Goal: Communication & Community: Share content

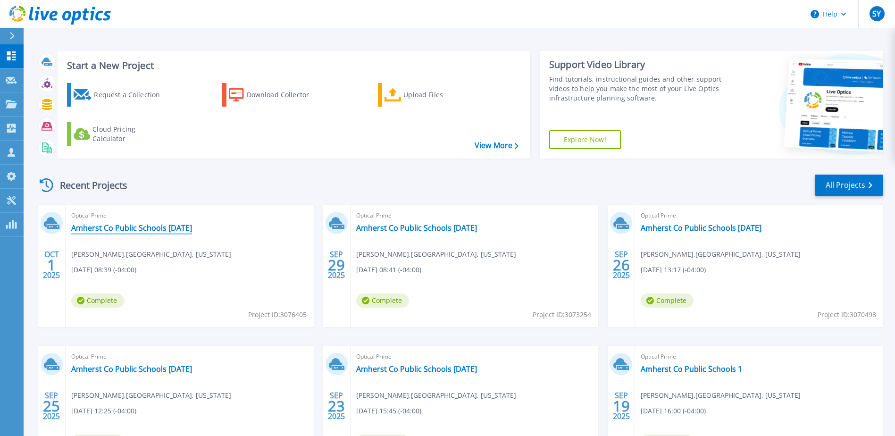
click at [160, 227] on link "Amherst Co Public Schools [DATE]" at bounding box center [131, 227] width 121 height 9
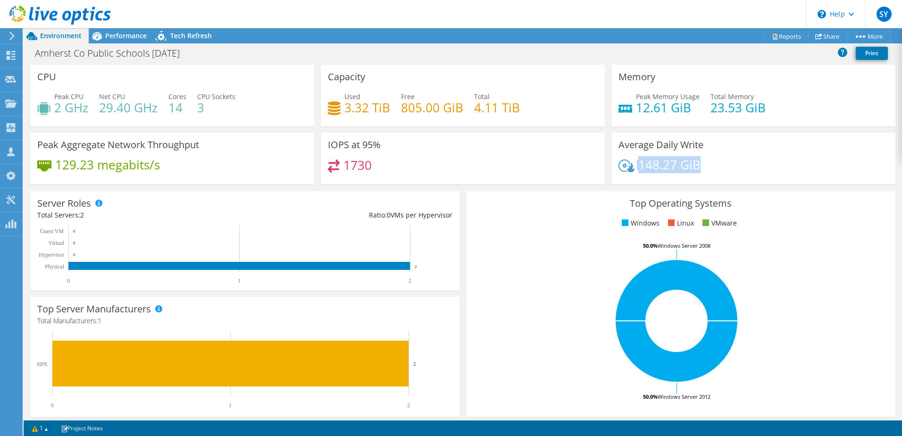
drag, startPoint x: 699, startPoint y: 166, endPoint x: 629, endPoint y: 168, distance: 70.3
click at [629, 168] on div "148.27 GiB" at bounding box center [754, 170] width 270 height 20
drag, startPoint x: 629, startPoint y: 168, endPoint x: 519, endPoint y: 185, distance: 111.8
click at [522, 185] on div "IOPS at 95% 1730" at bounding box center [463, 162] width 291 height 58
click at [122, 38] on span "Performance" at bounding box center [126, 35] width 42 height 9
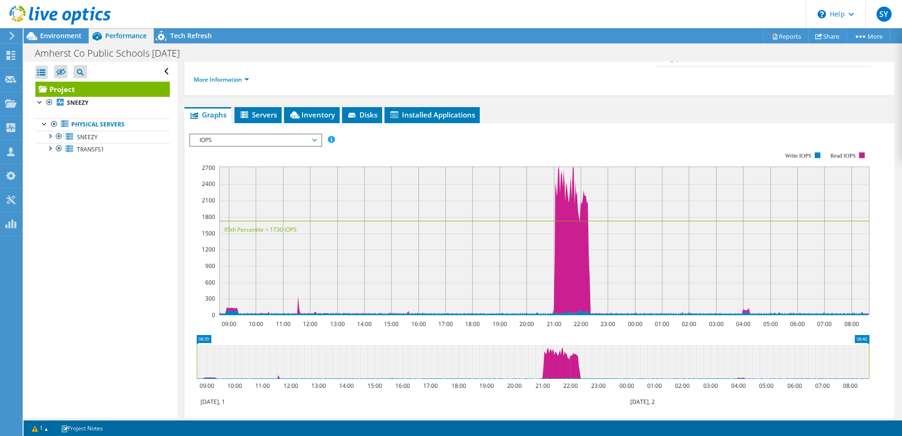
scroll to position [94, 0]
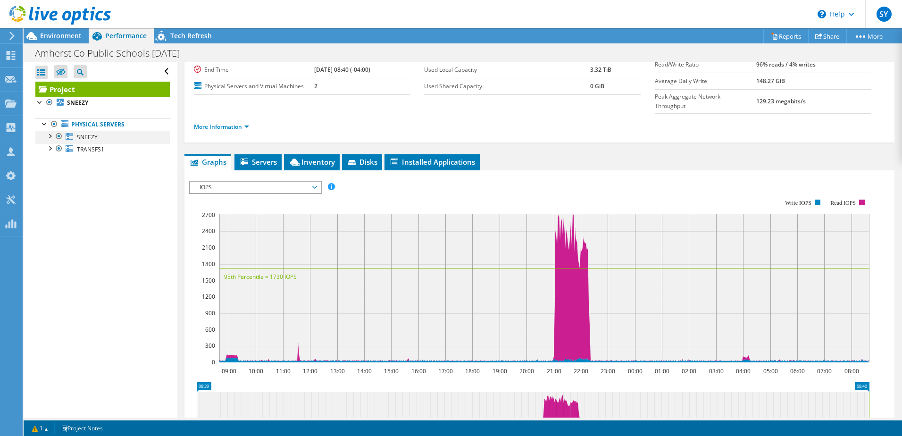
click at [49, 137] on div at bounding box center [49, 135] width 9 height 9
click at [50, 182] on div at bounding box center [49, 184] width 9 height 9
click at [108, 126] on link "Physical Servers" at bounding box center [102, 124] width 134 height 12
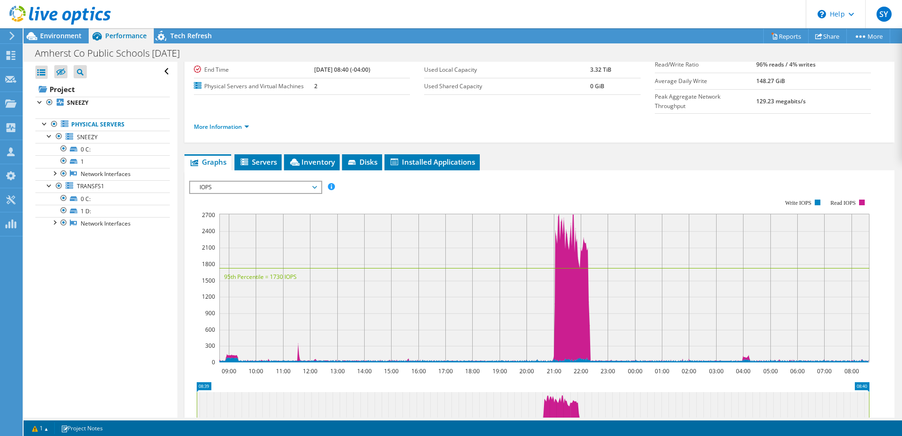
drag, startPoint x: 318, startPoint y: 84, endPoint x: 343, endPoint y: 86, distance: 25.1
click at [343, 86] on td "2" at bounding box center [362, 86] width 96 height 17
drag, startPoint x: 326, startPoint y: 86, endPoint x: 310, endPoint y: 86, distance: 15.6
click at [310, 86] on tr "Physical Servers and Virtual Machines 2" at bounding box center [302, 86] width 216 height 17
drag, startPoint x: 310, startPoint y: 86, endPoint x: 287, endPoint y: 92, distance: 23.3
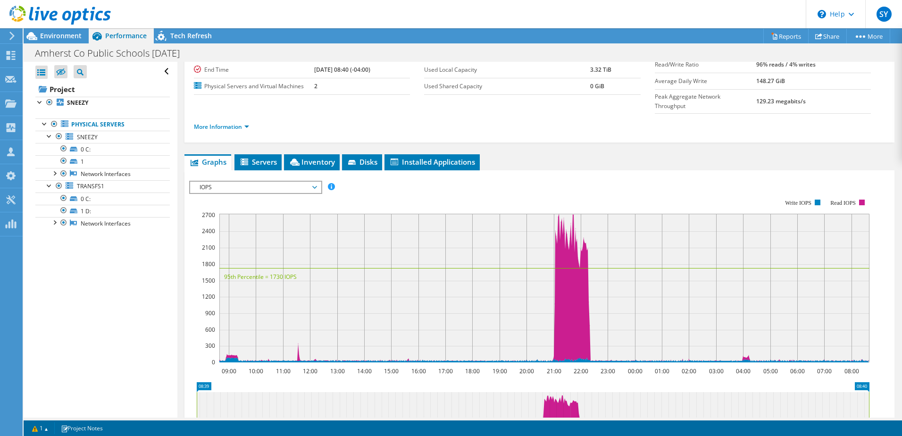
click at [287, 92] on td "Physical Servers and Virtual Machines" at bounding box center [254, 86] width 120 height 17
drag, startPoint x: 313, startPoint y: 85, endPoint x: 325, endPoint y: 86, distance: 12.3
click at [325, 86] on td "2" at bounding box center [362, 86] width 96 height 17
click at [291, 88] on label "Physical Servers and Virtual Machines" at bounding box center [254, 86] width 120 height 9
drag, startPoint x: 313, startPoint y: 88, endPoint x: 293, endPoint y: 88, distance: 20.8
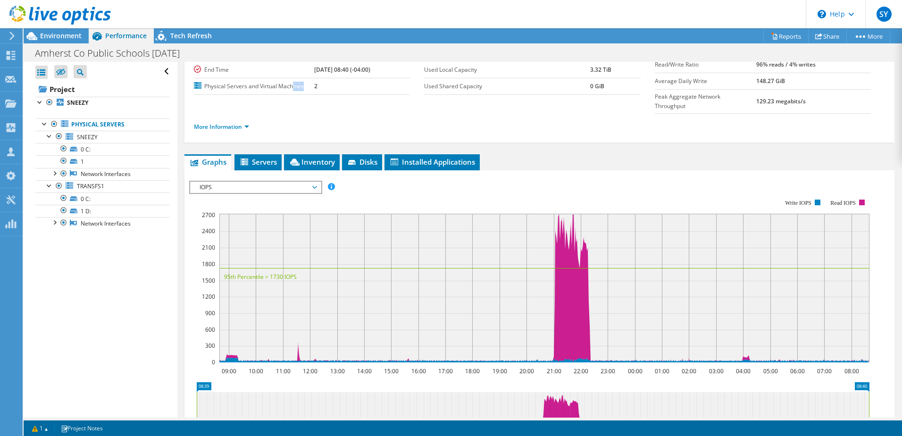
click at [293, 88] on tr "Physical Servers and Virtual Machines 2" at bounding box center [302, 86] width 216 height 17
click at [273, 157] on span "Servers" at bounding box center [258, 161] width 38 height 9
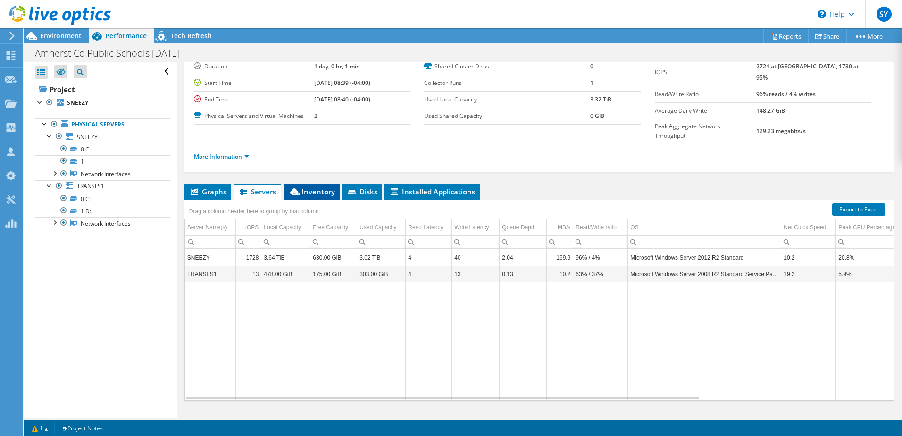
click at [325, 187] on span "Inventory" at bounding box center [312, 191] width 46 height 9
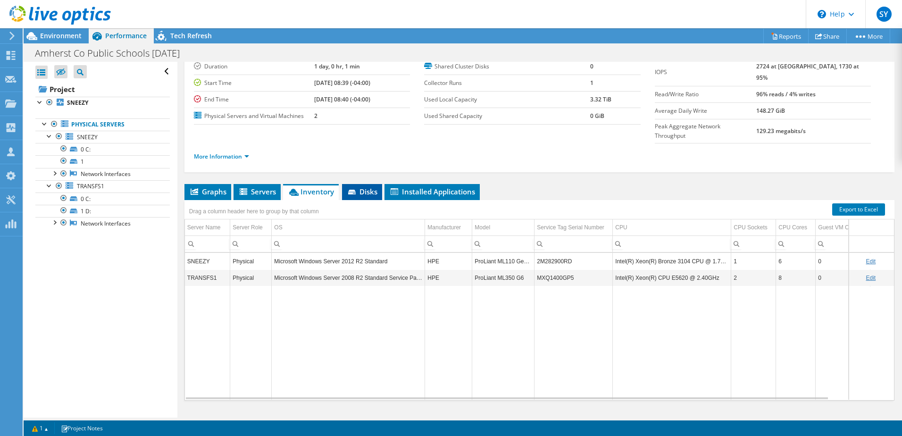
click at [362, 187] on span "Disks" at bounding box center [362, 191] width 31 height 9
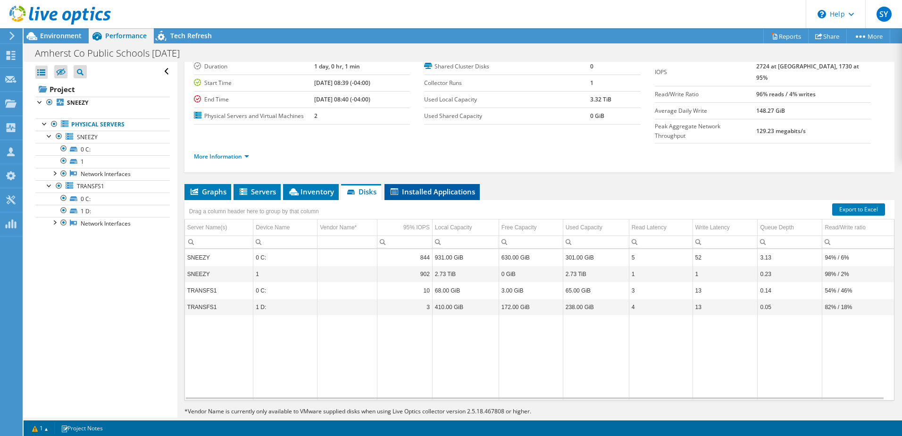
click at [420, 187] on span "Installed Applications" at bounding box center [432, 191] width 86 height 9
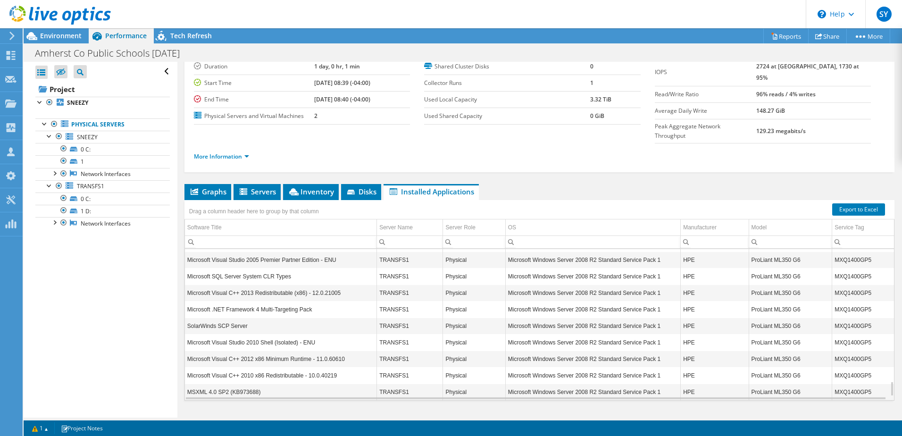
scroll to position [1340, 0]
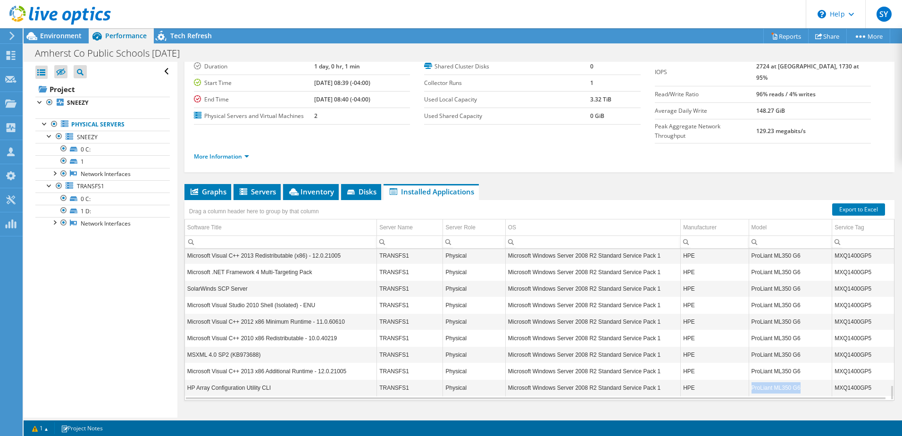
drag, startPoint x: 795, startPoint y: 368, endPoint x: 747, endPoint y: 370, distance: 47.7
click at [749, 379] on td "ProLiant ML350 G6" at bounding box center [791, 387] width 84 height 17
click at [806, 379] on td "ProLiant ML350 G6" at bounding box center [791, 387] width 84 height 17
drag, startPoint x: 803, startPoint y: 371, endPoint x: 741, endPoint y: 373, distance: 61.4
click at [741, 379] on tr "HP Array Configuration Utility CLI TRANSFS1 Physical Microsoft Windows Server 2…" at bounding box center [539, 387] width 709 height 17
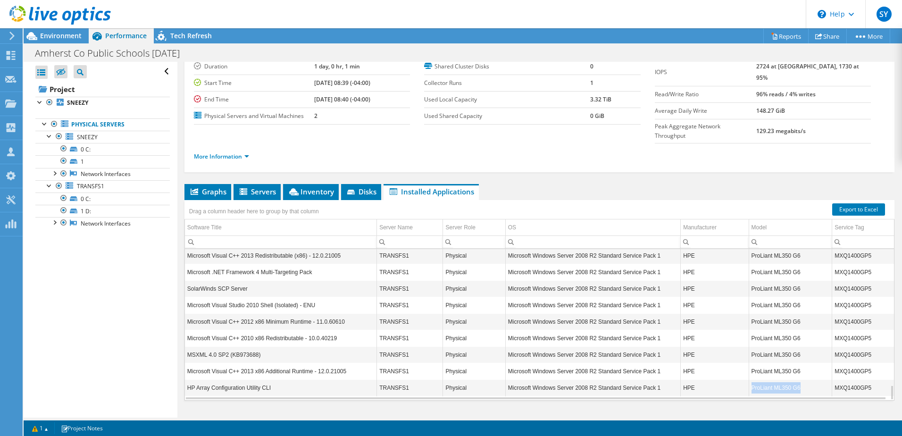
drag, startPoint x: 741, startPoint y: 373, endPoint x: 802, endPoint y: 369, distance: 60.5
click at [802, 379] on td "ProLiant ML350 G6" at bounding box center [791, 387] width 84 height 17
drag, startPoint x: 747, startPoint y: 371, endPoint x: 792, endPoint y: 372, distance: 45.8
click at [792, 379] on td "ProLiant ML350 G6" at bounding box center [791, 387] width 84 height 17
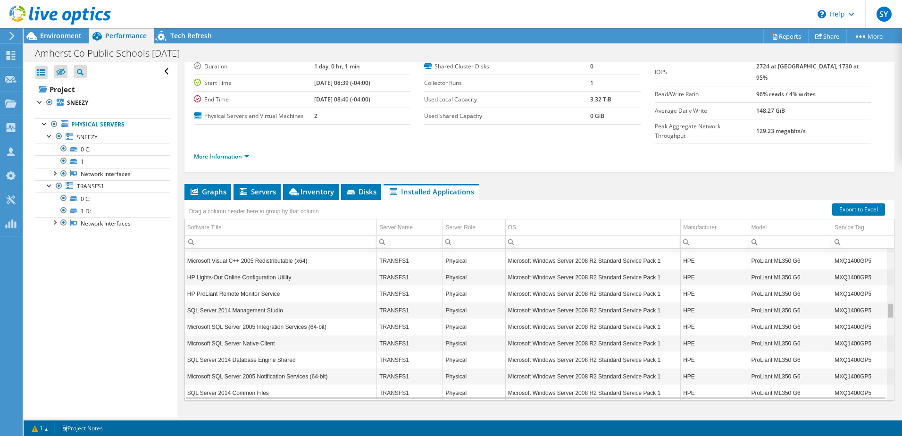
scroll to position [0, 0]
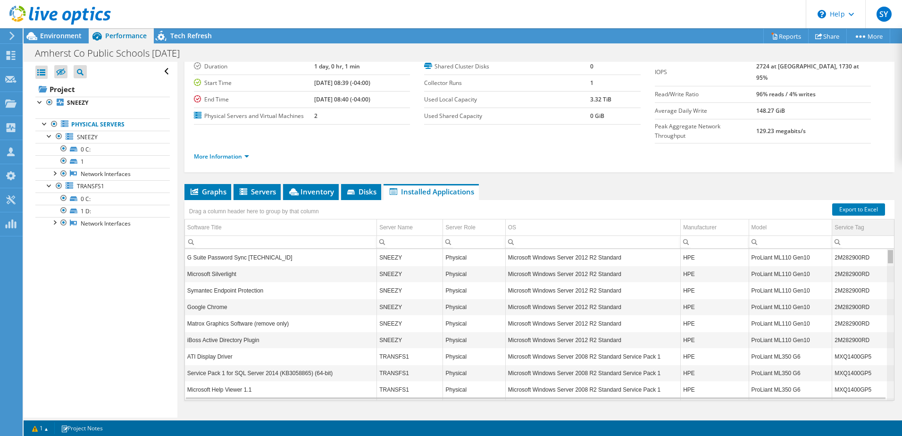
drag, startPoint x: 885, startPoint y: 370, endPoint x: 866, endPoint y: 200, distance: 170.9
click at [866, 200] on body "SY Partner Team Member [PERSON_NAME] [PERSON_NAME][EMAIL_ADDRESS][PERSON_NAME][…" at bounding box center [451, 218] width 902 height 436
drag, startPoint x: 750, startPoint y: 289, endPoint x: 807, endPoint y: 289, distance: 57.6
click at [807, 299] on td "ProLiant ML110 Gen10" at bounding box center [791, 307] width 84 height 17
click at [795, 299] on td "ProLiant ML110 Gen10" at bounding box center [791, 307] width 84 height 17
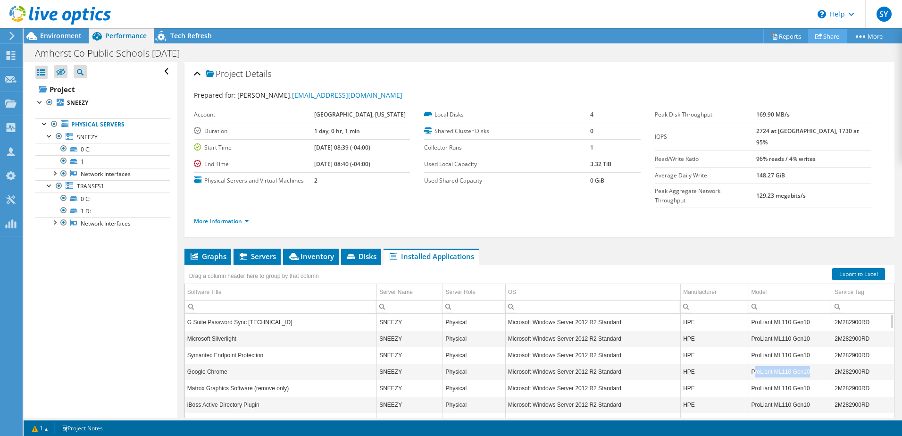
click at [821, 33] on link "Share" at bounding box center [827, 36] width 39 height 15
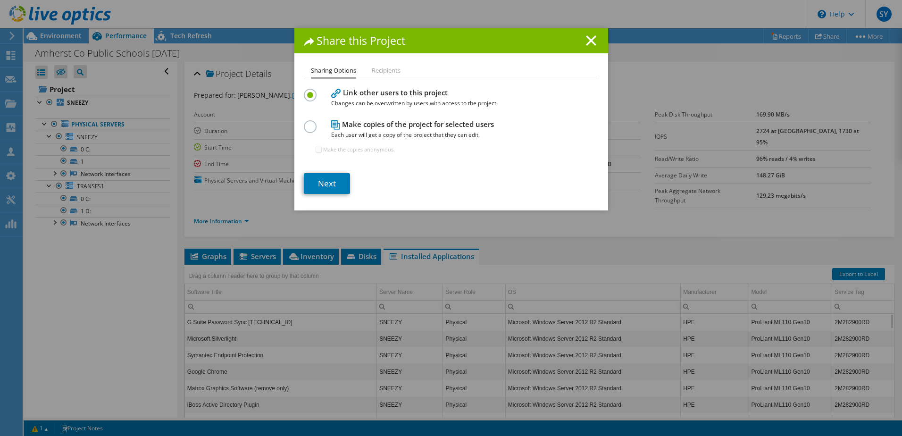
click at [374, 68] on li "Recipients" at bounding box center [386, 71] width 29 height 12
click at [386, 71] on li "Recipients" at bounding box center [386, 71] width 29 height 12
click at [322, 178] on link "Next" at bounding box center [327, 183] width 46 height 21
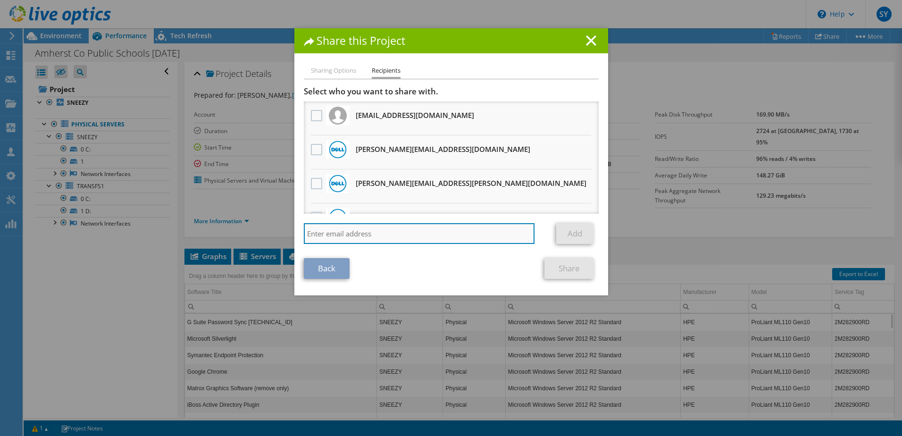
click at [349, 237] on input "search" at bounding box center [419, 233] width 231 height 21
click at [479, 237] on input "search" at bounding box center [419, 233] width 231 height 21
paste input "[EMAIL_ADDRESS][DOMAIN_NAME]"
type input "[EMAIL_ADDRESS][DOMAIN_NAME]"
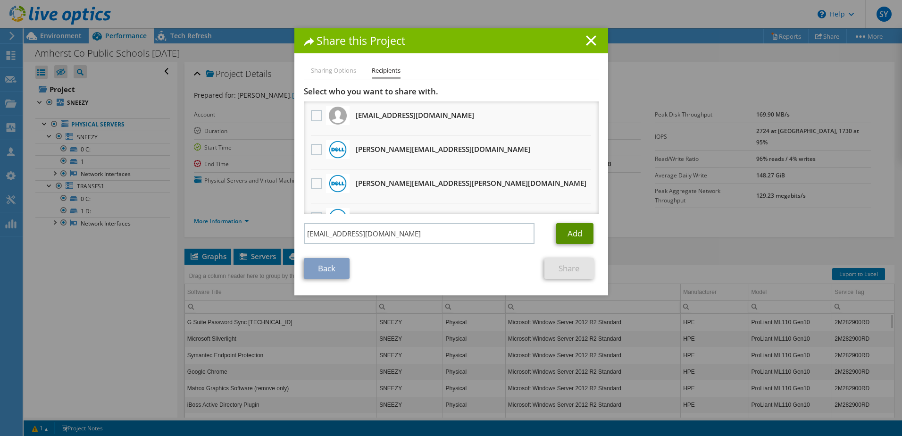
click at [567, 233] on link "Add" at bounding box center [574, 233] width 37 height 21
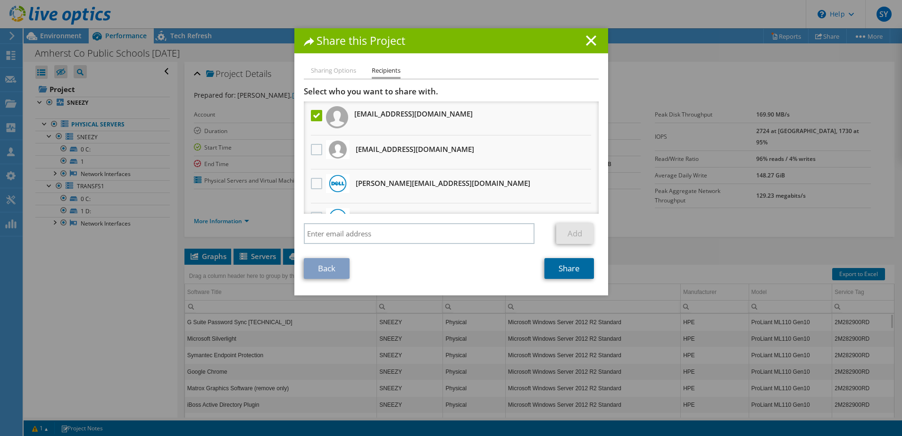
click at [569, 268] on link "Share" at bounding box center [570, 268] width 50 height 21
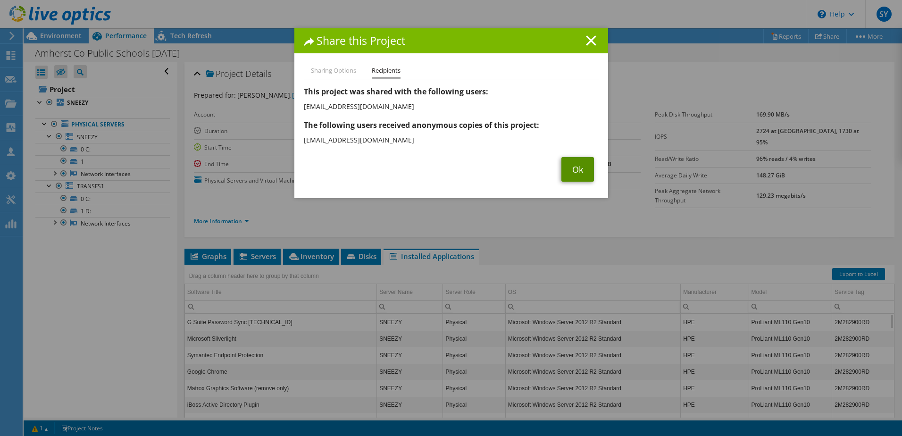
click at [564, 167] on link "Ok" at bounding box center [578, 169] width 33 height 25
